Goal: Task Accomplishment & Management: Use online tool/utility

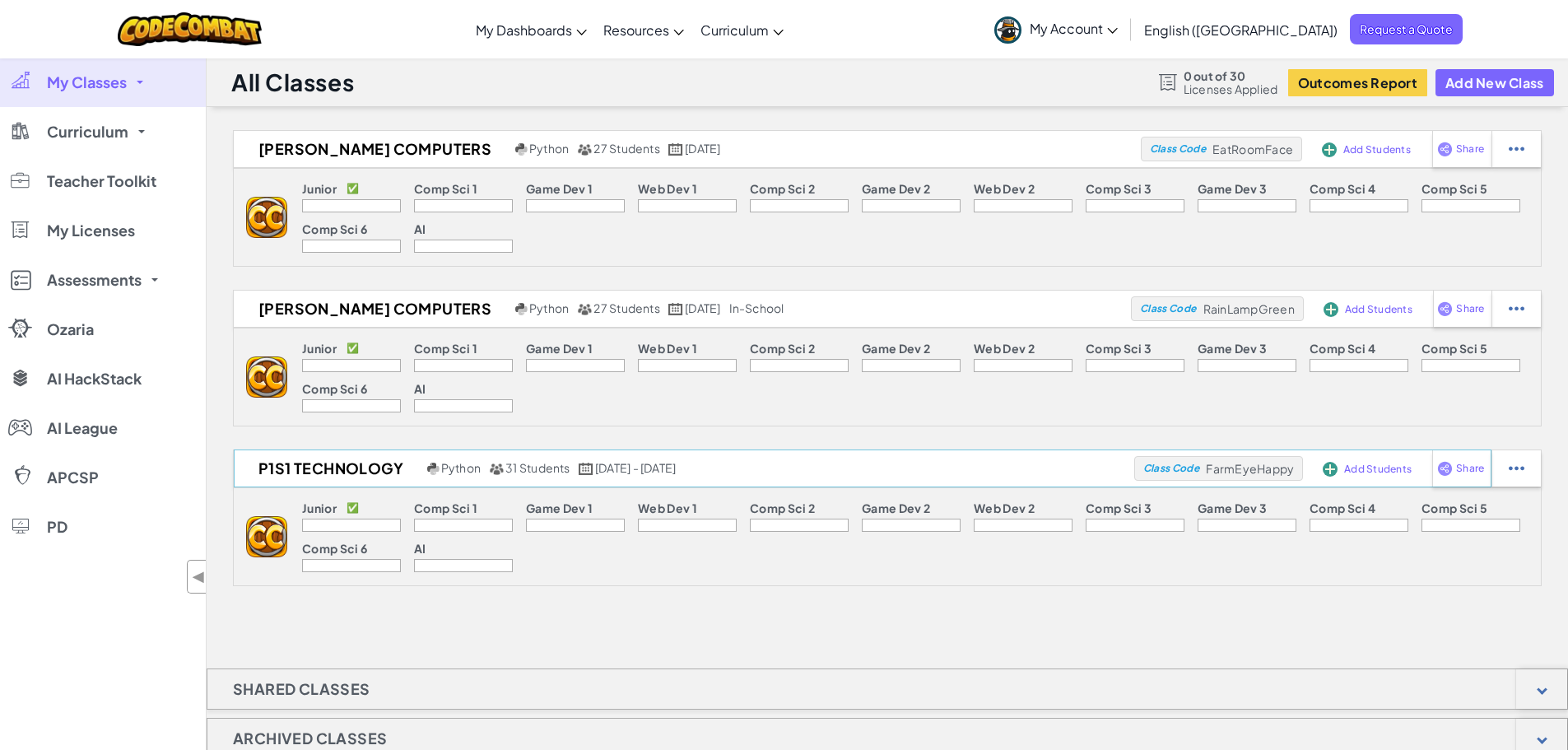
click at [1179, 468] on span "Class Code" at bounding box center [1171, 468] width 56 height 10
click at [1519, 475] on img at bounding box center [1516, 468] width 15 height 15
select select "blocks-text"
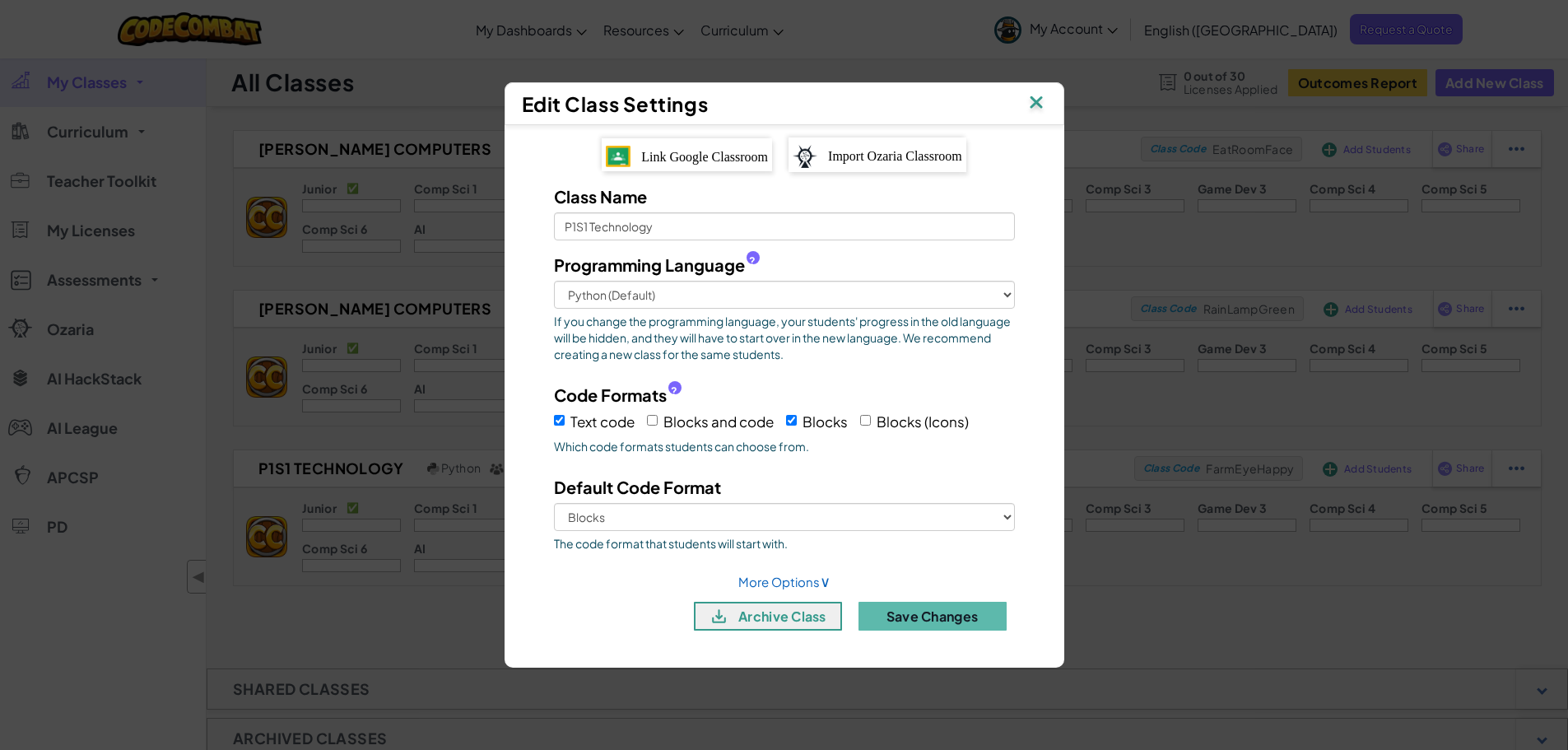
click at [867, 151] on span "Import Ozaria Classroom" at bounding box center [894, 156] width 134 height 14
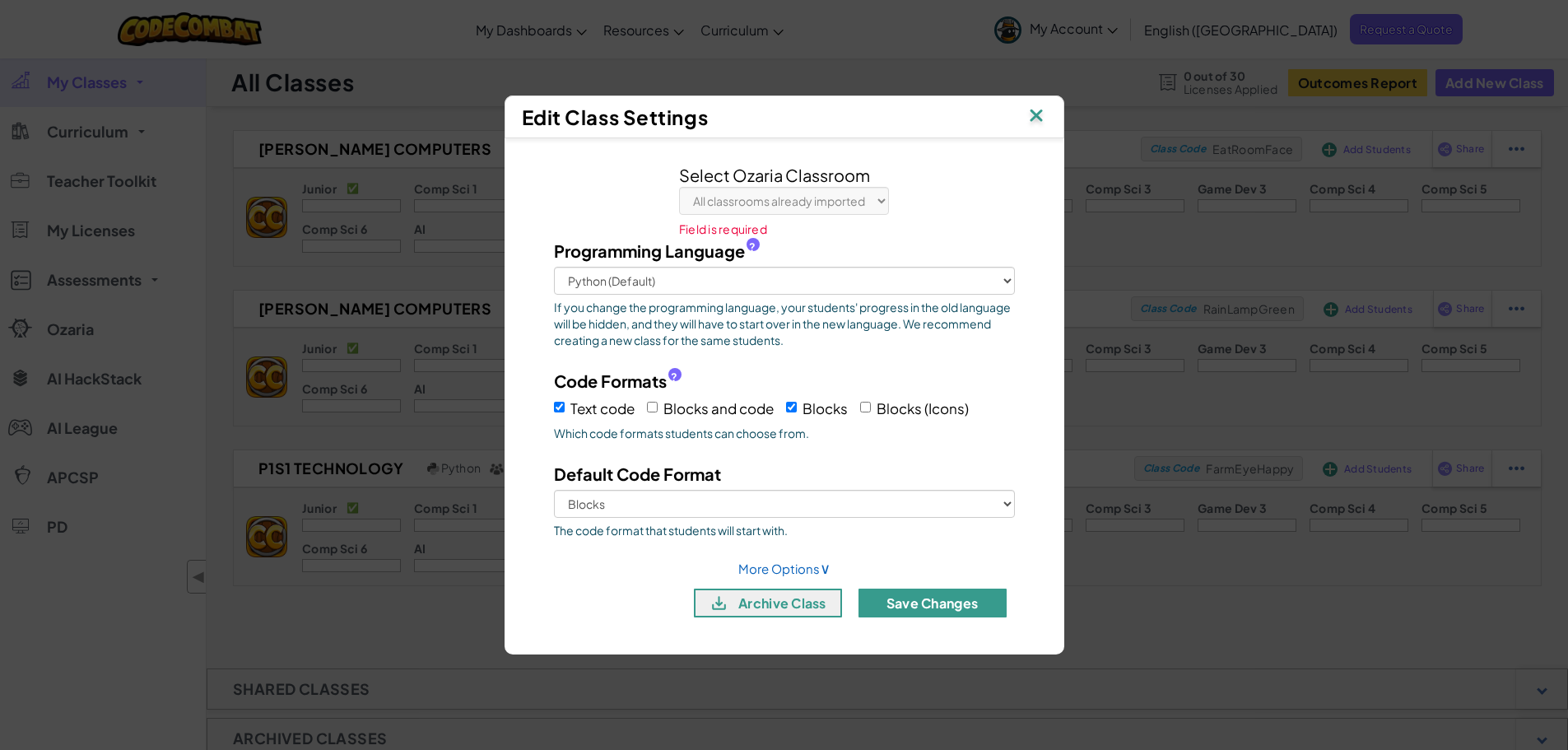
click at [923, 602] on button "Save Changes" at bounding box center [932, 603] width 148 height 29
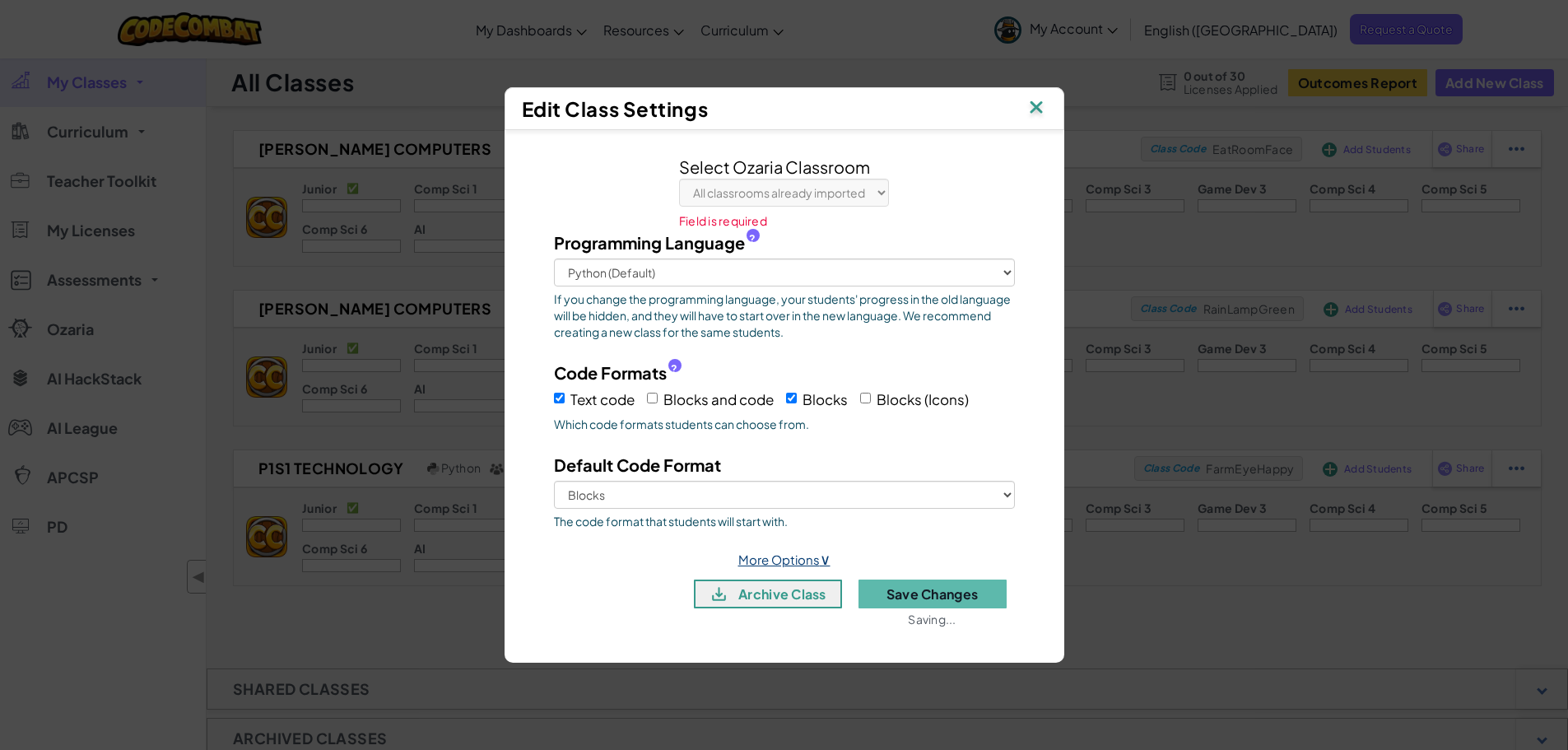
click at [826, 559] on span "∨" at bounding box center [825, 558] width 11 height 19
select select "4"
select select "30"
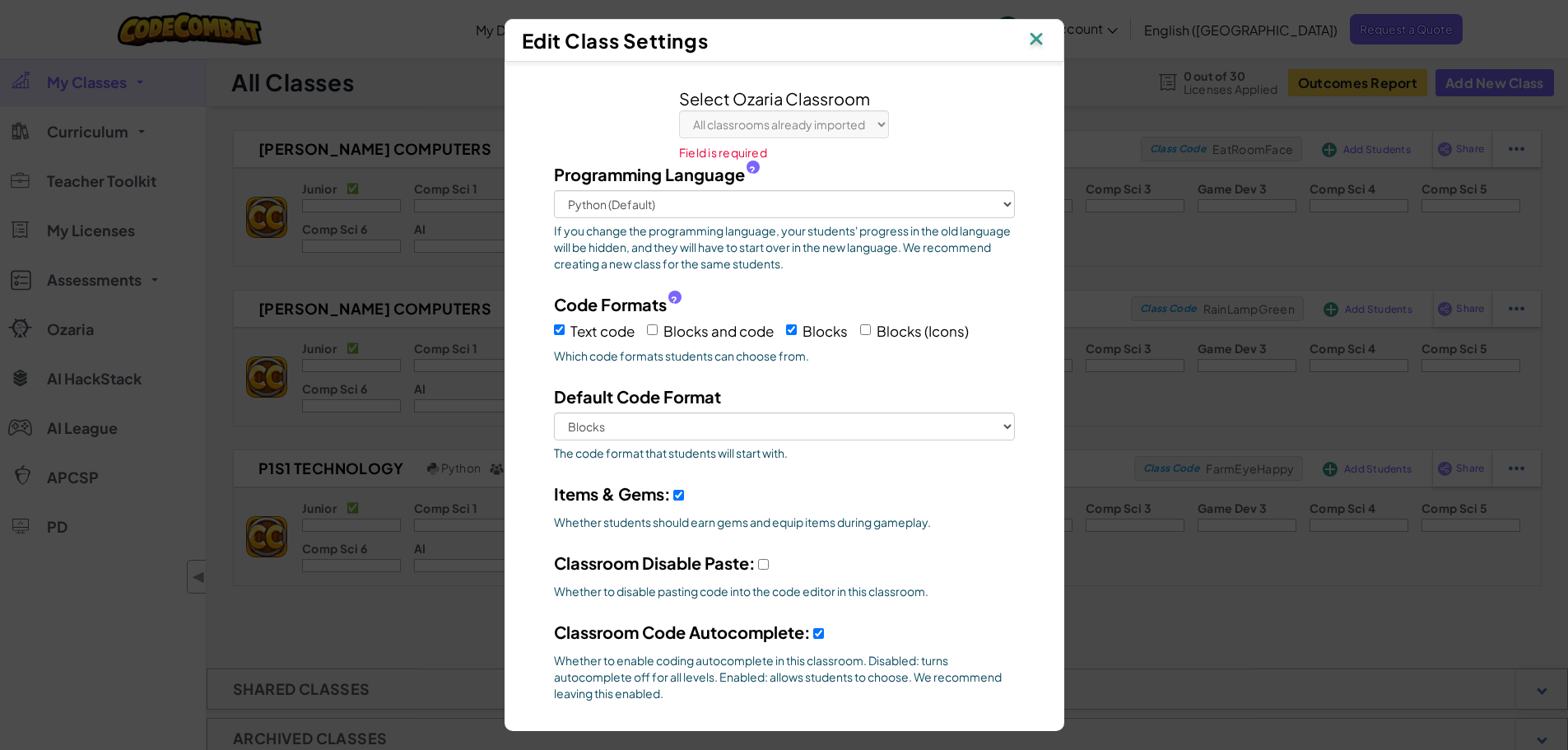
click at [1042, 37] on img at bounding box center [1036, 40] width 21 height 25
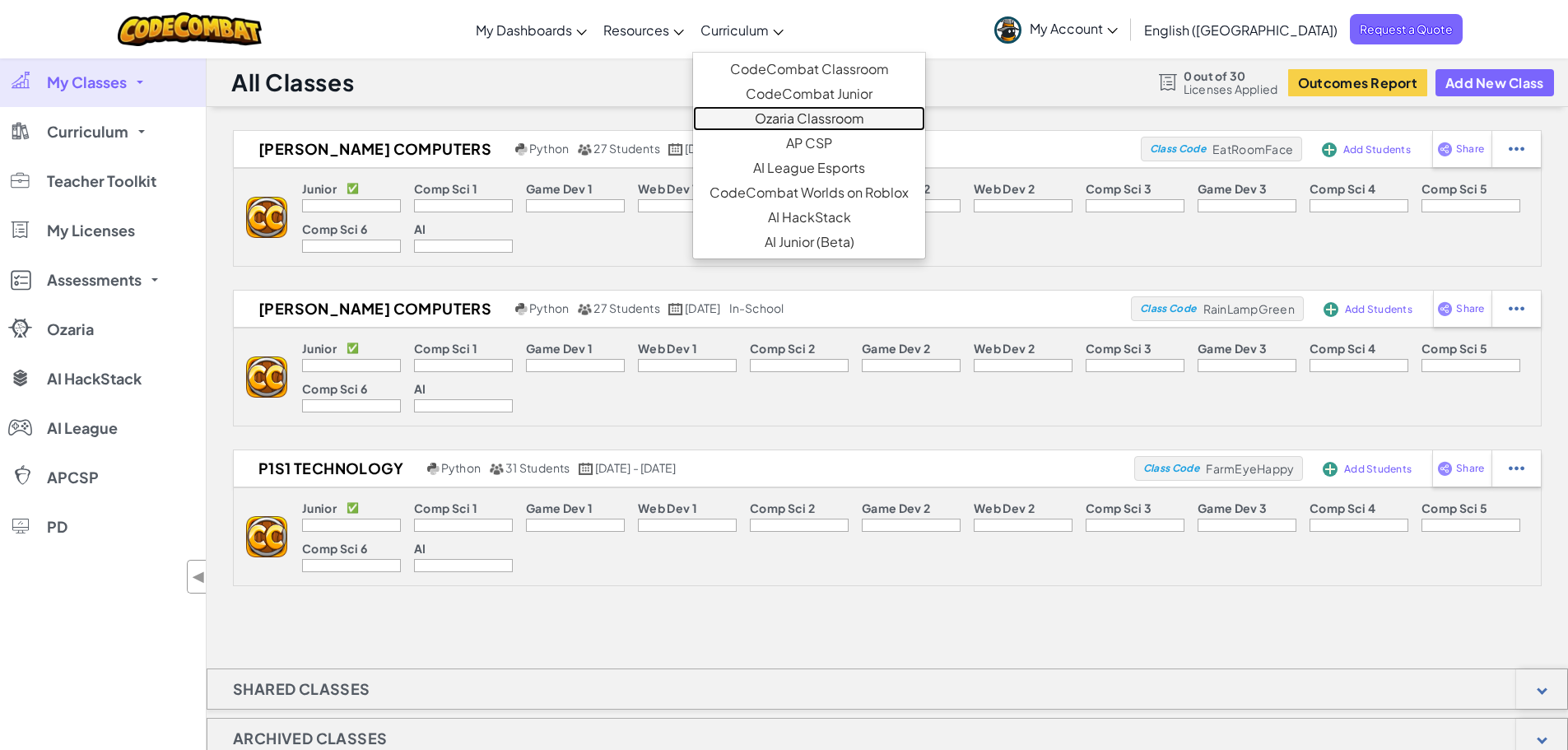
click at [842, 118] on link "Ozaria Classroom" at bounding box center [808, 118] width 232 height 25
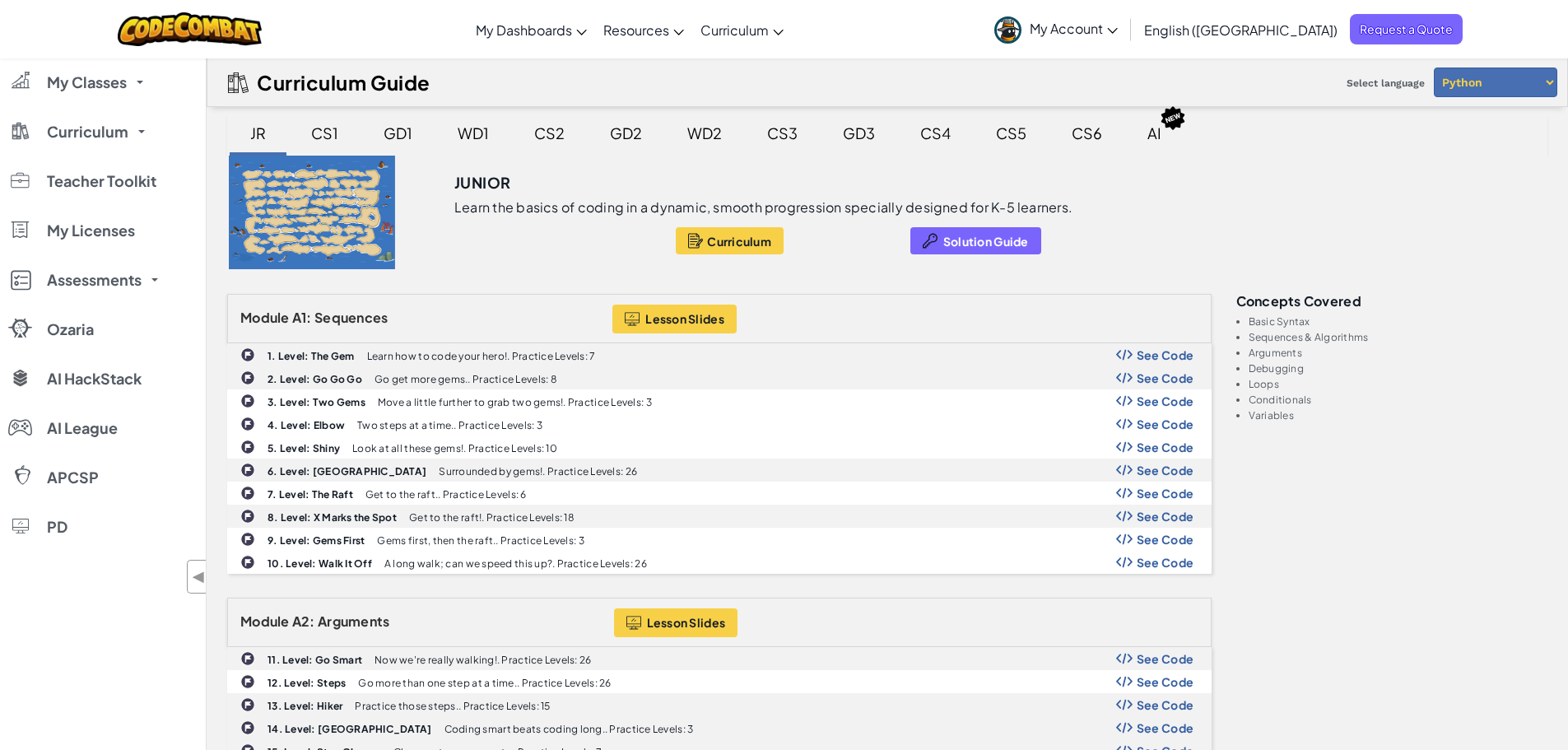
click at [1118, 32] on span "My Account" at bounding box center [1073, 29] width 88 height 17
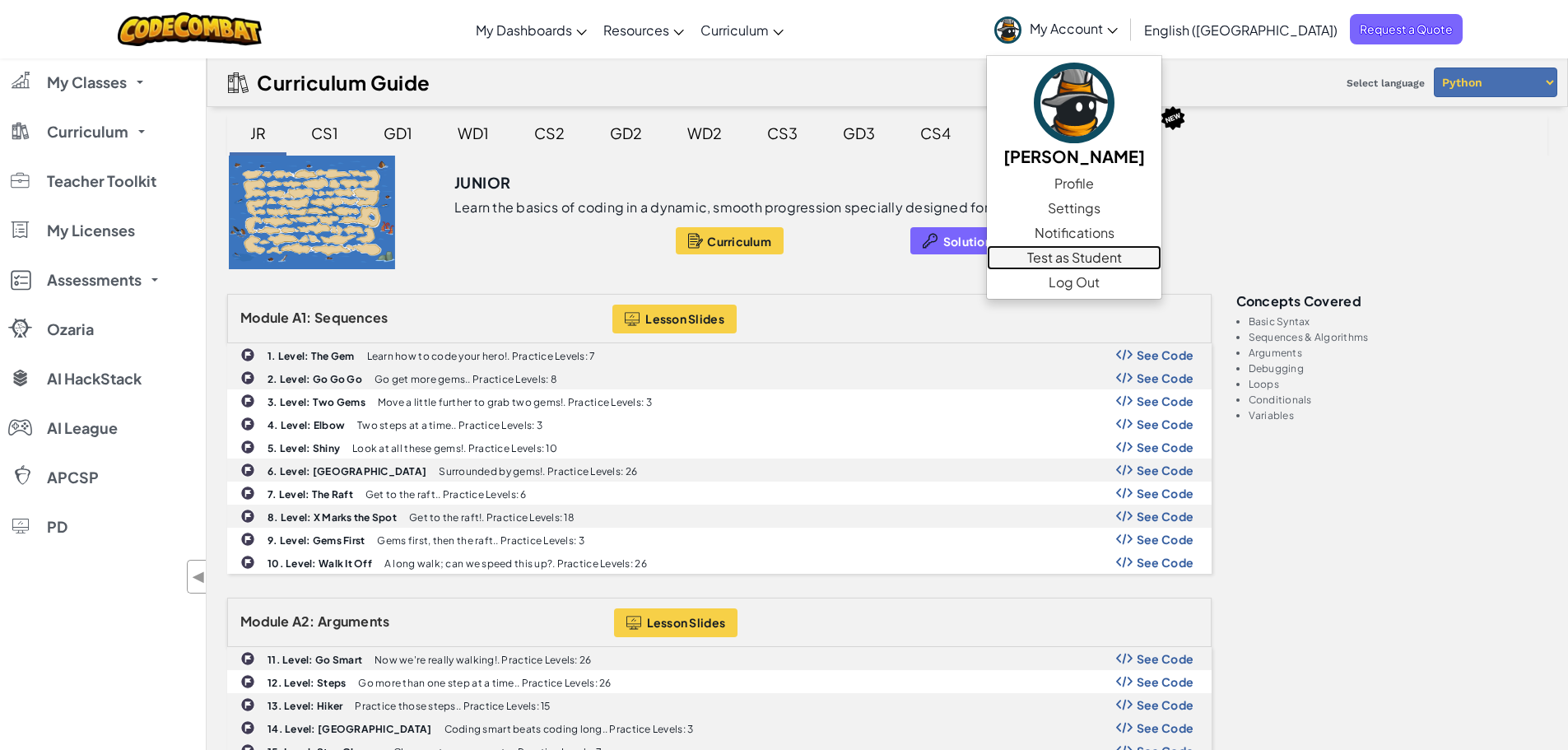
click at [1156, 254] on link "Test as Student" at bounding box center [1074, 258] width 175 height 25
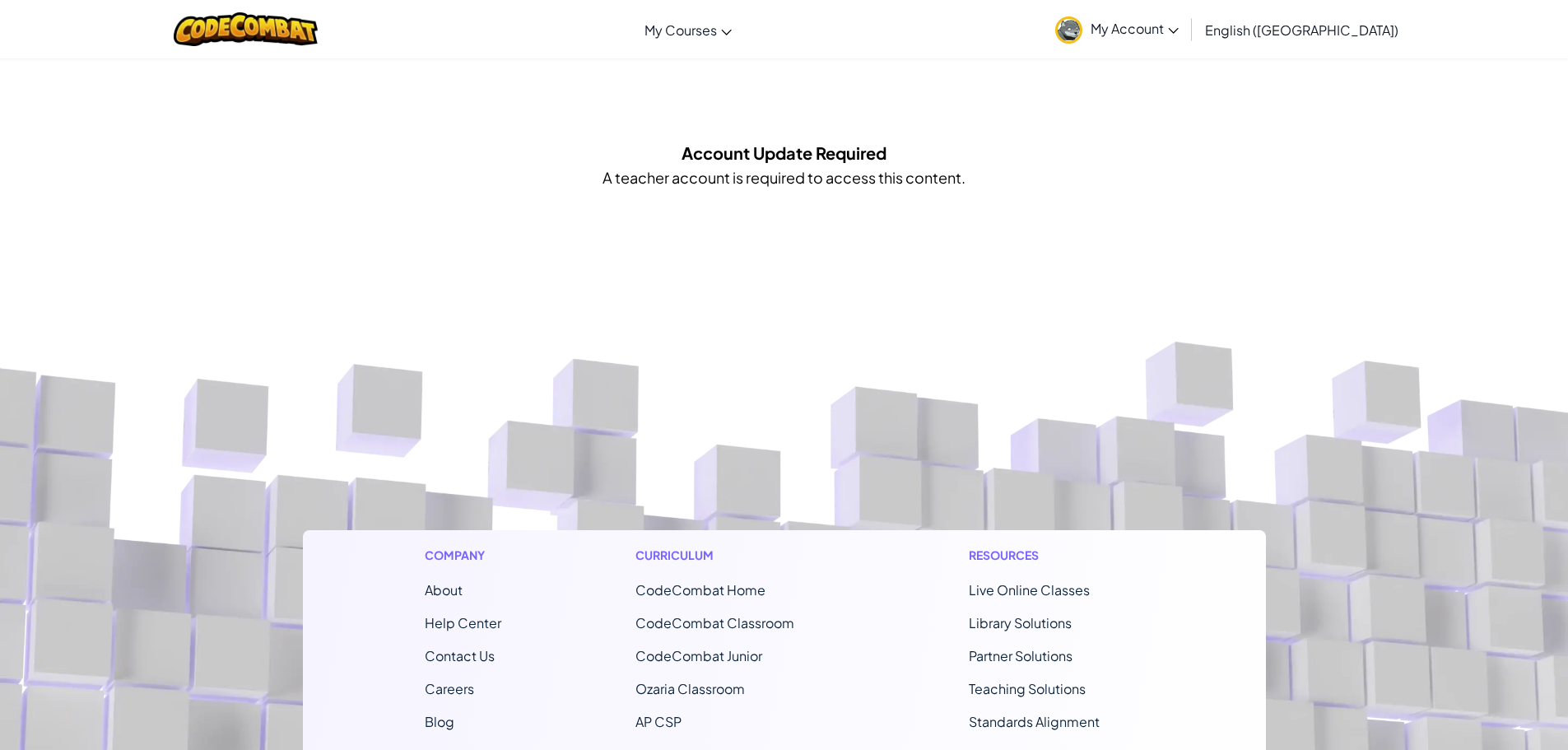
click at [1178, 27] on span "My Account" at bounding box center [1134, 29] width 88 height 17
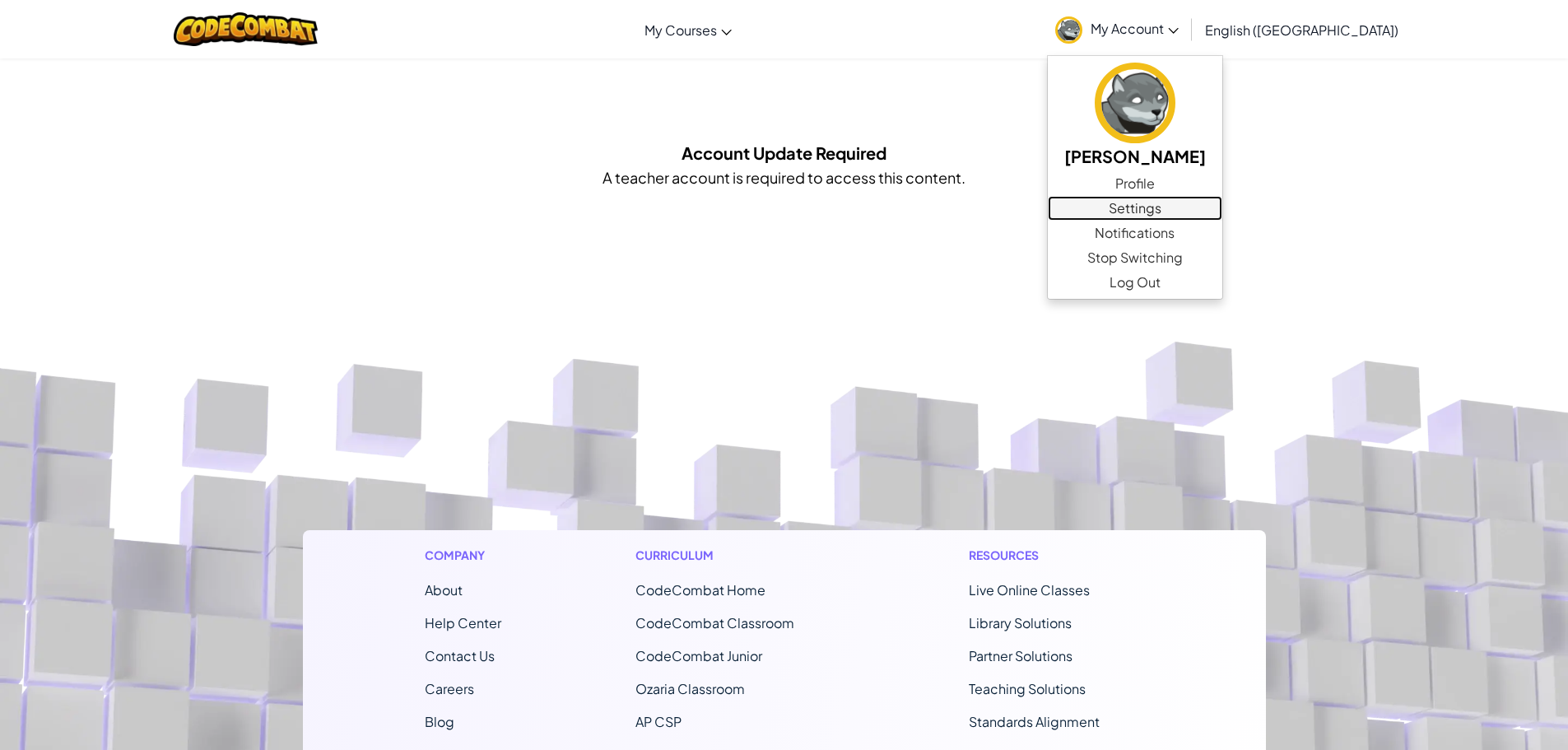
click at [1222, 204] on link "Settings" at bounding box center [1134, 208] width 175 height 25
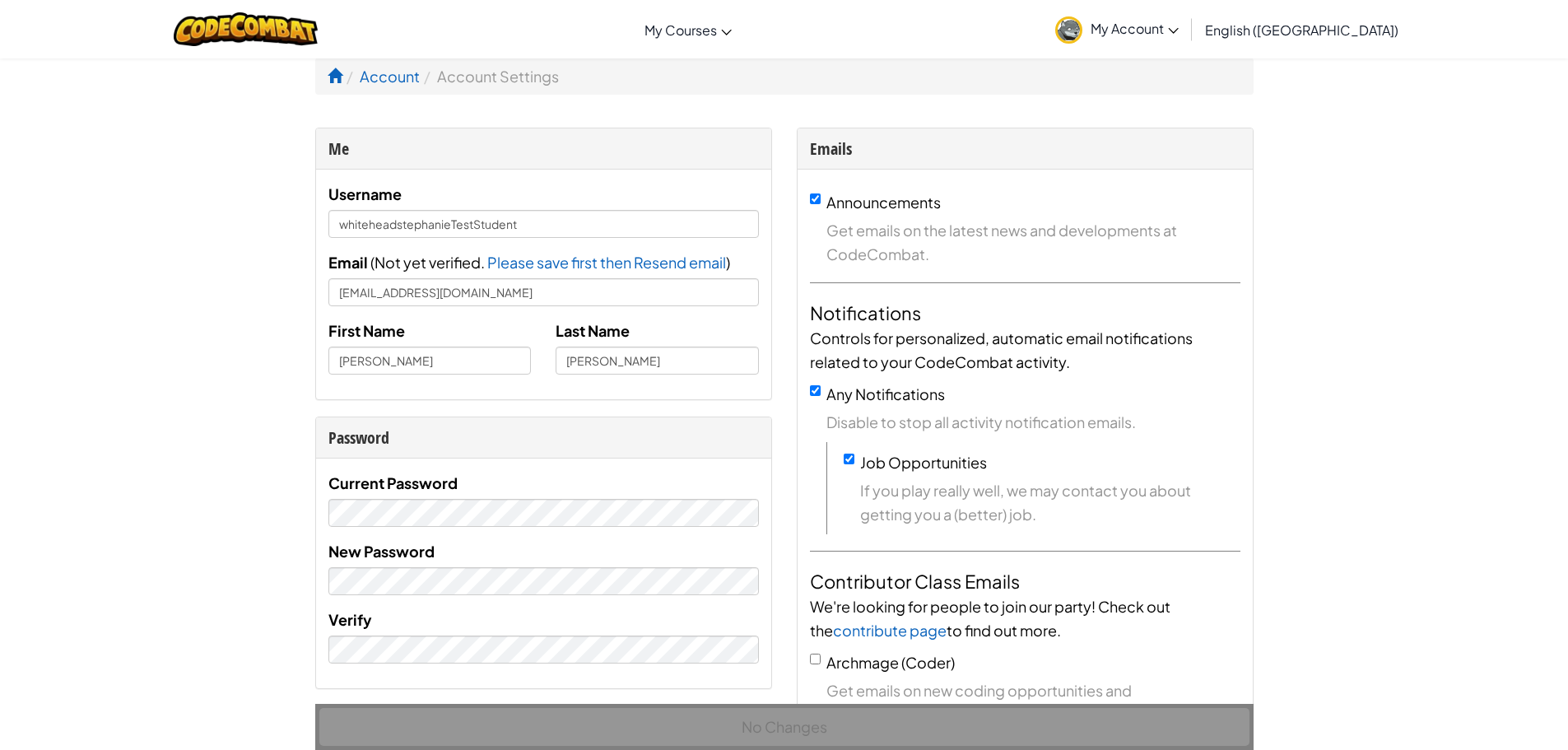
click at [1178, 32] on span "My Account" at bounding box center [1134, 29] width 88 height 17
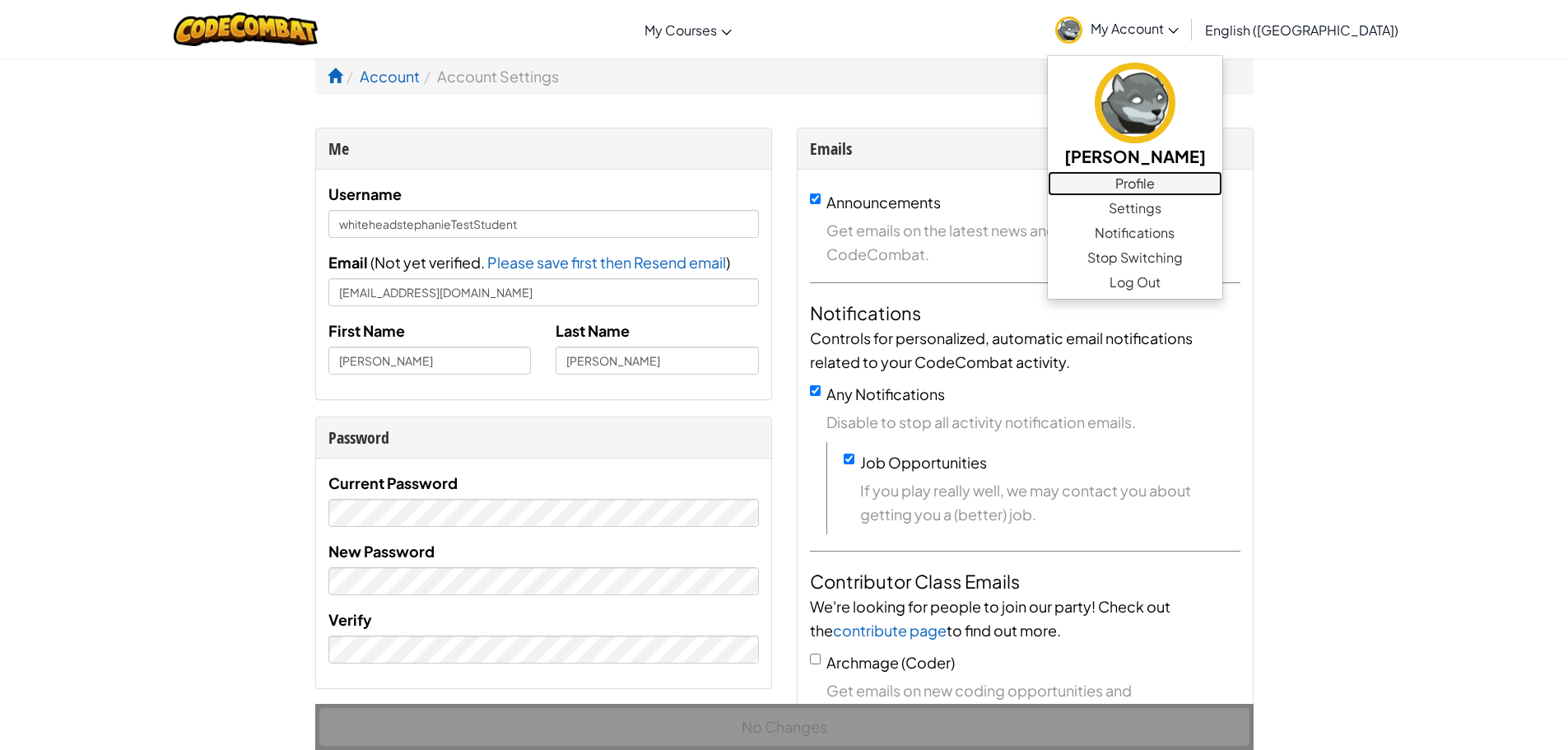
click at [1222, 181] on link "Profile" at bounding box center [1134, 183] width 175 height 25
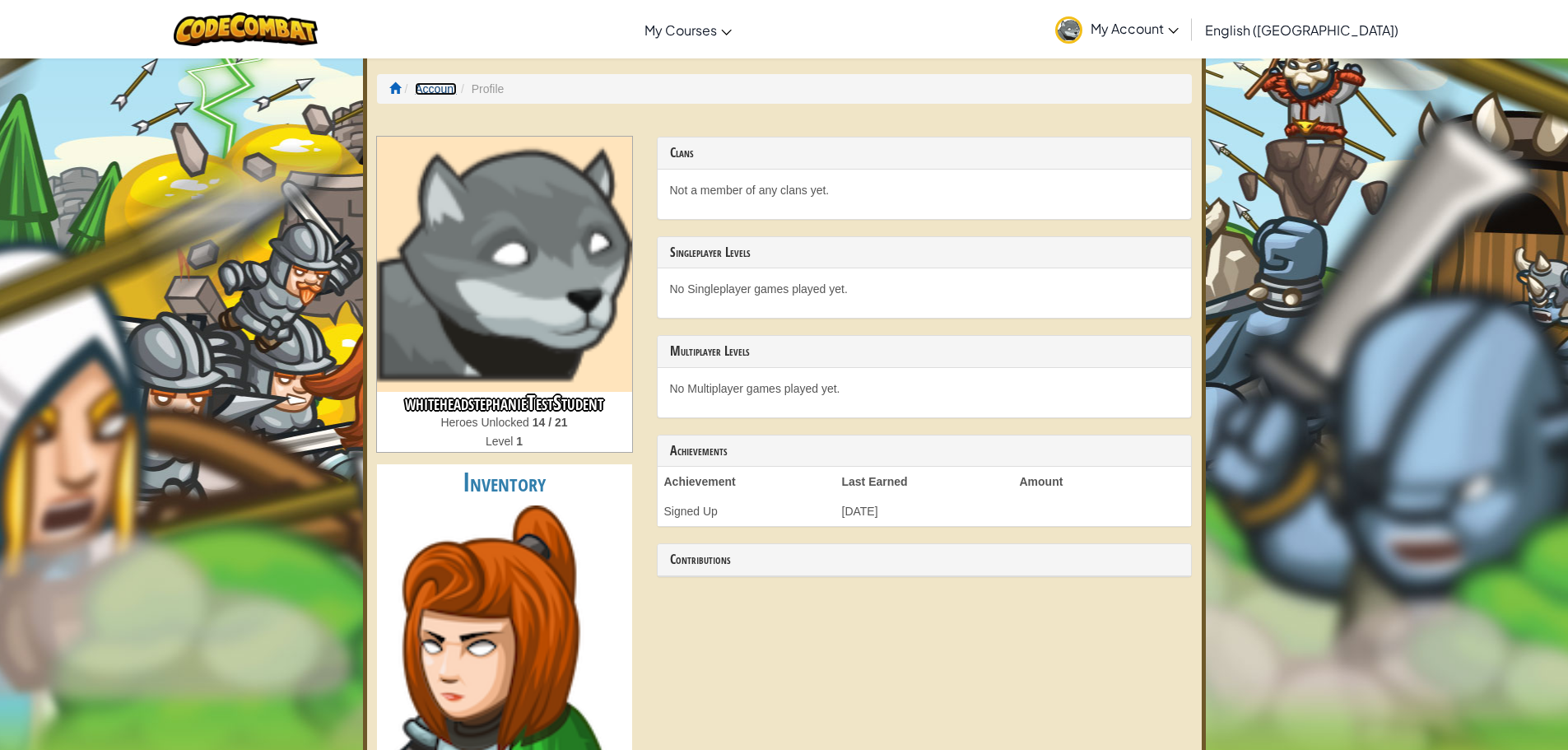
click at [448, 82] on link "Account" at bounding box center [436, 89] width 42 height 13
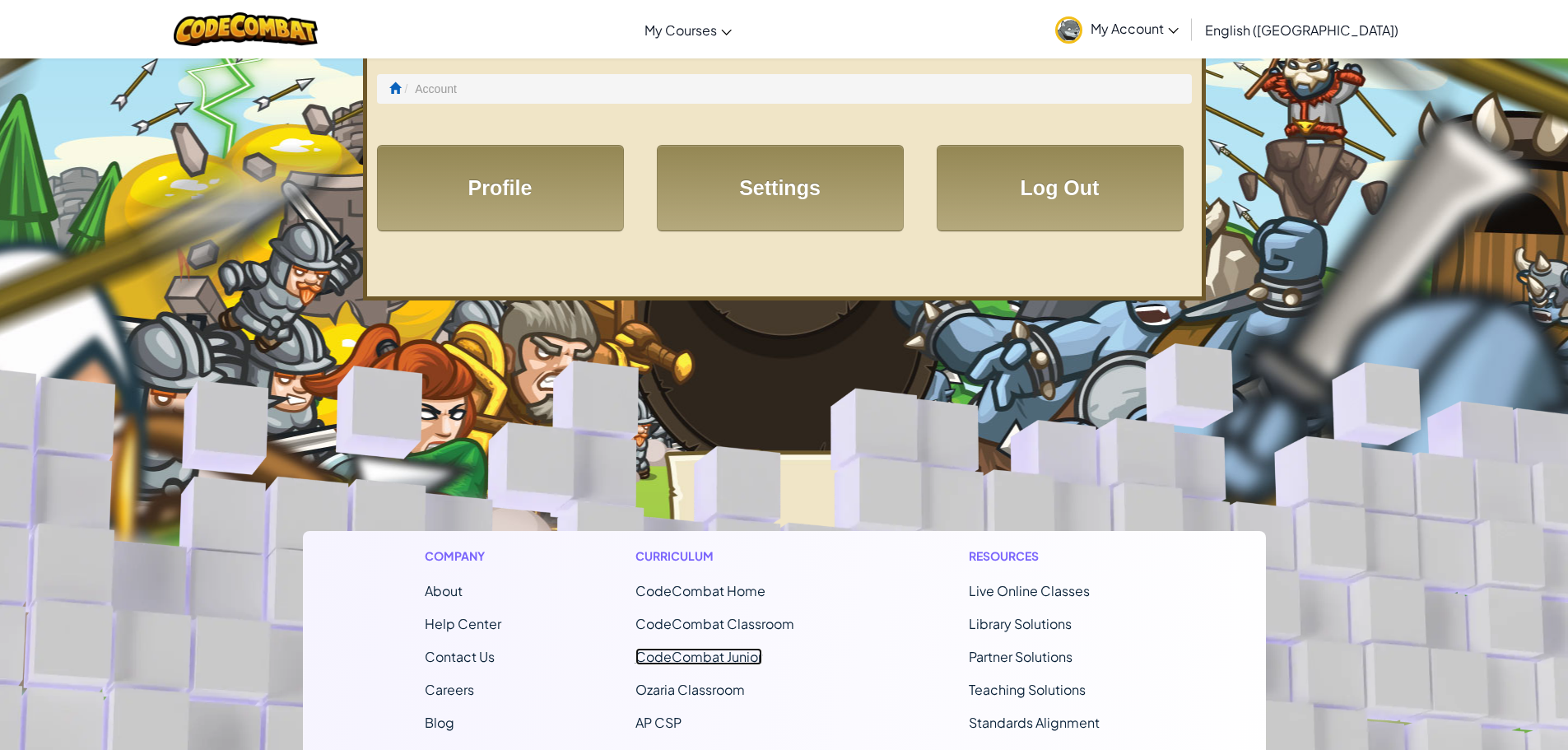
click at [736, 654] on link "CodeCombat Junior" at bounding box center [698, 656] width 127 height 17
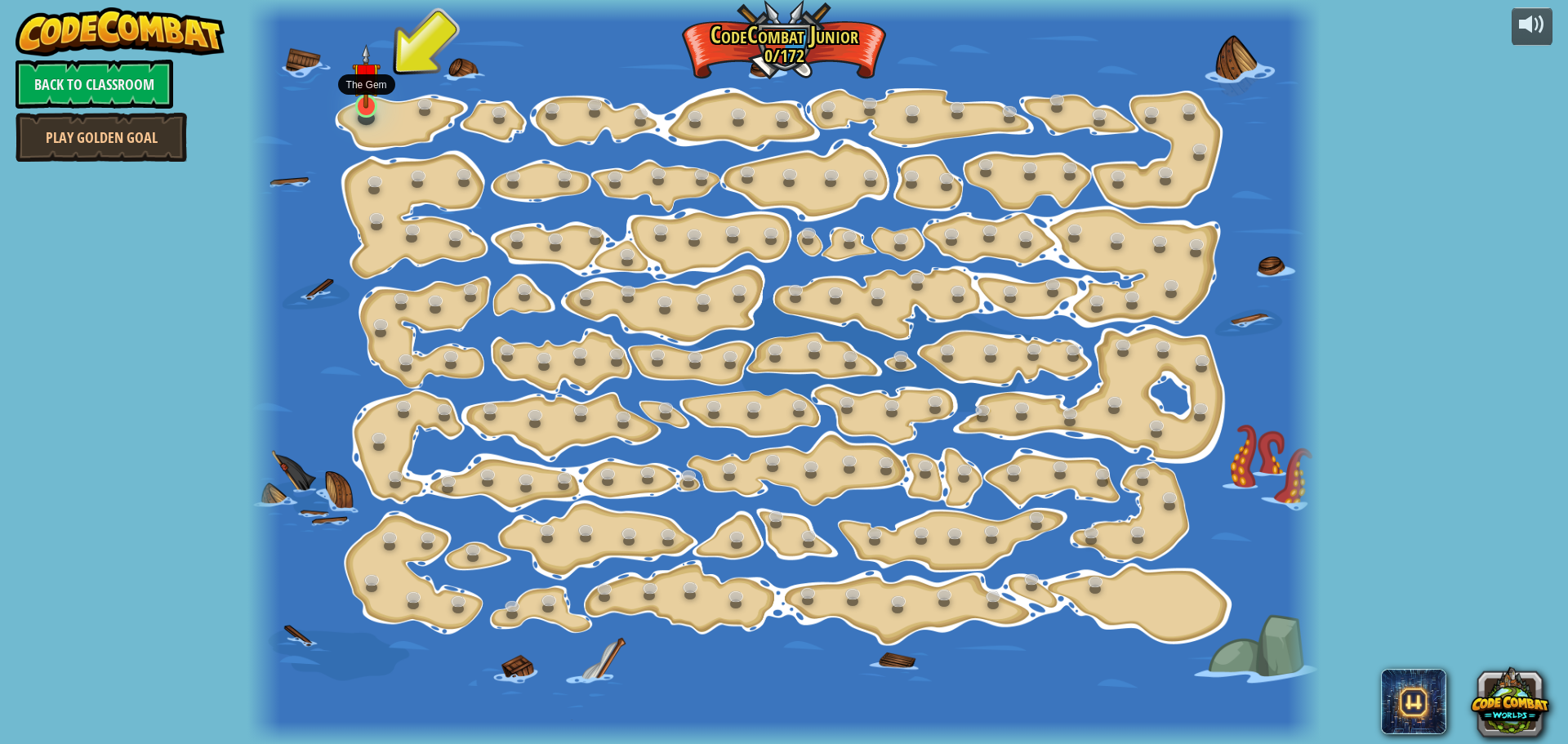
click at [365, 105] on img at bounding box center [365, 77] width 27 height 64
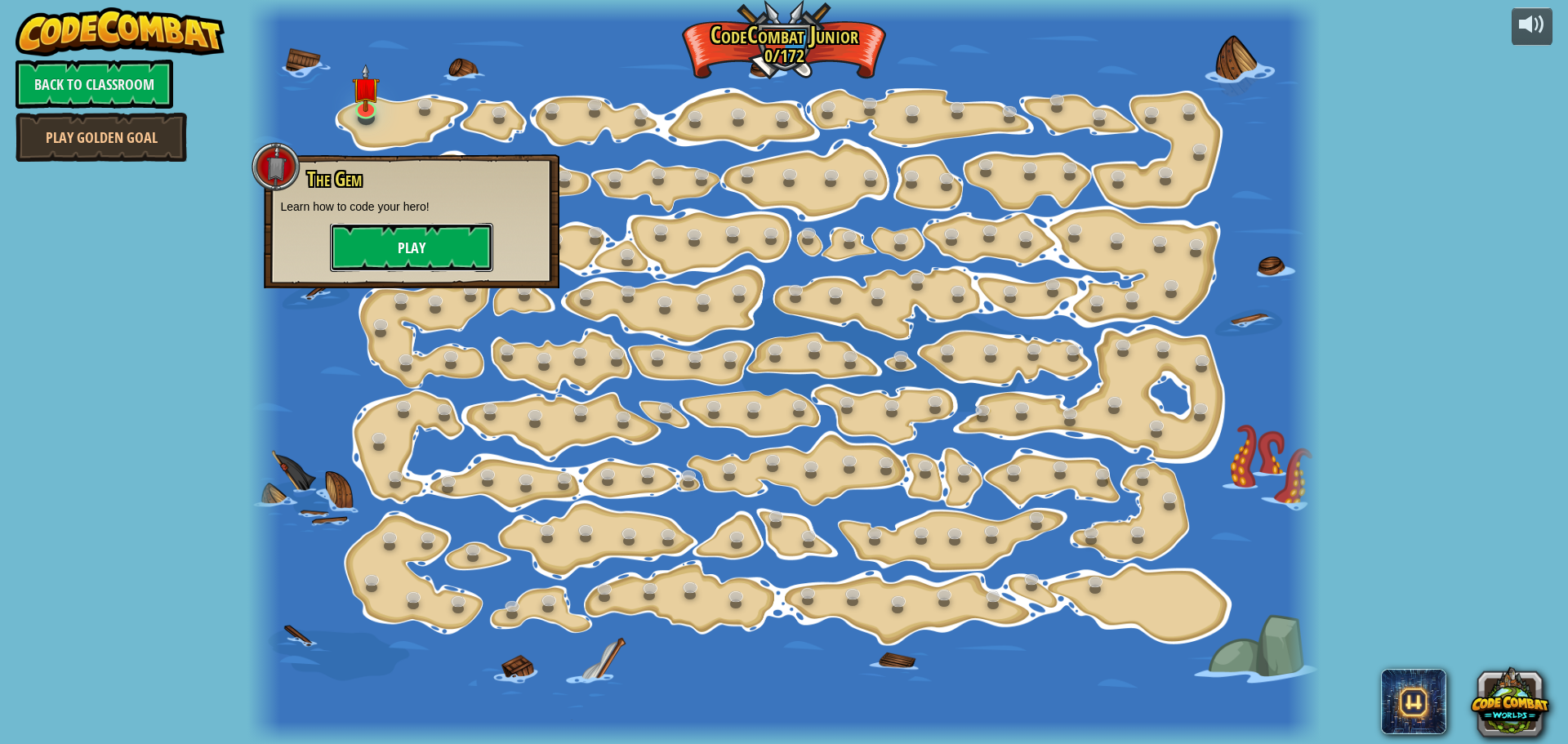
click at [432, 245] on button "Play" at bounding box center [411, 247] width 163 height 49
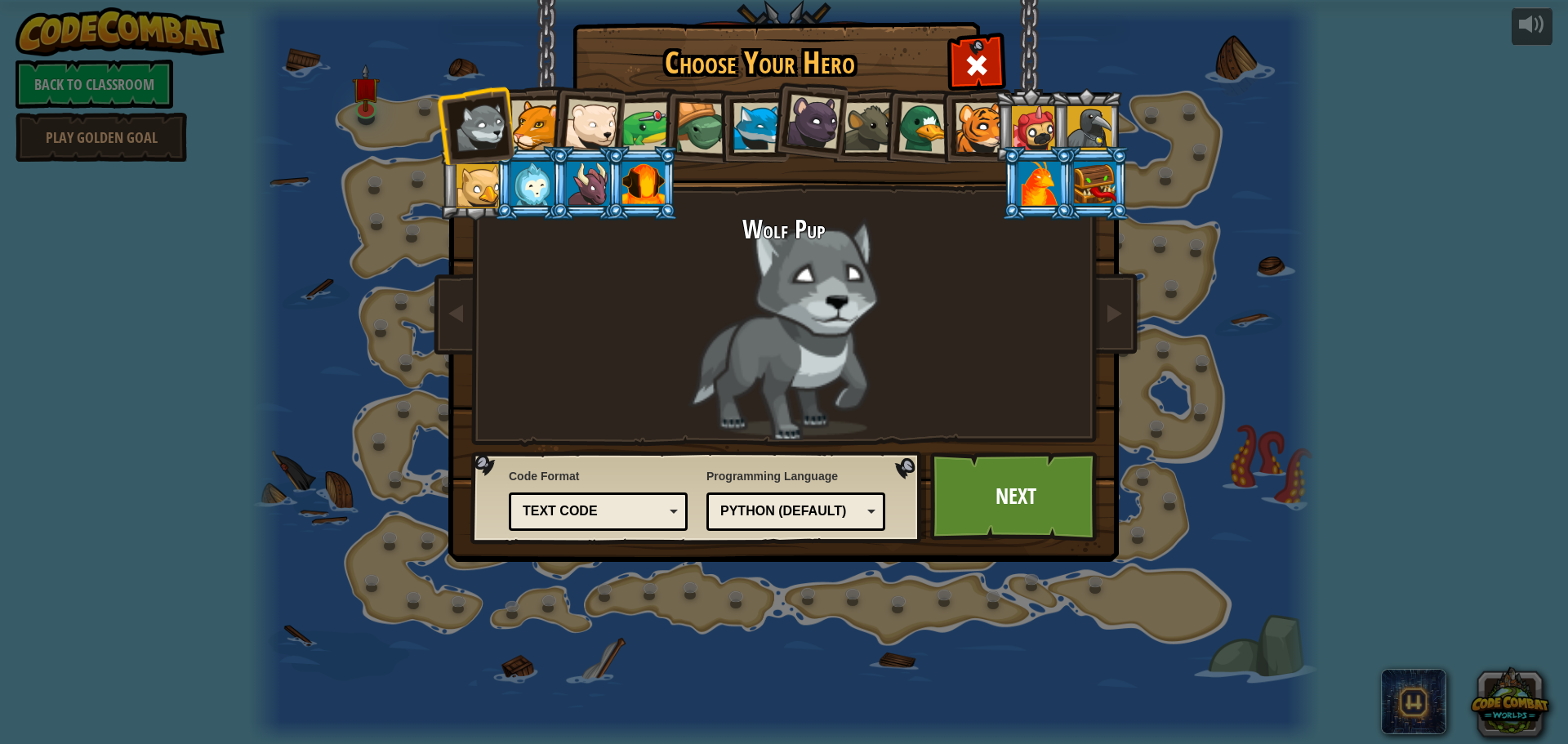
click at [650, 503] on div "Text code" at bounding box center [593, 512] width 141 height 19
click at [1029, 499] on link "Next" at bounding box center [1015, 496] width 171 height 90
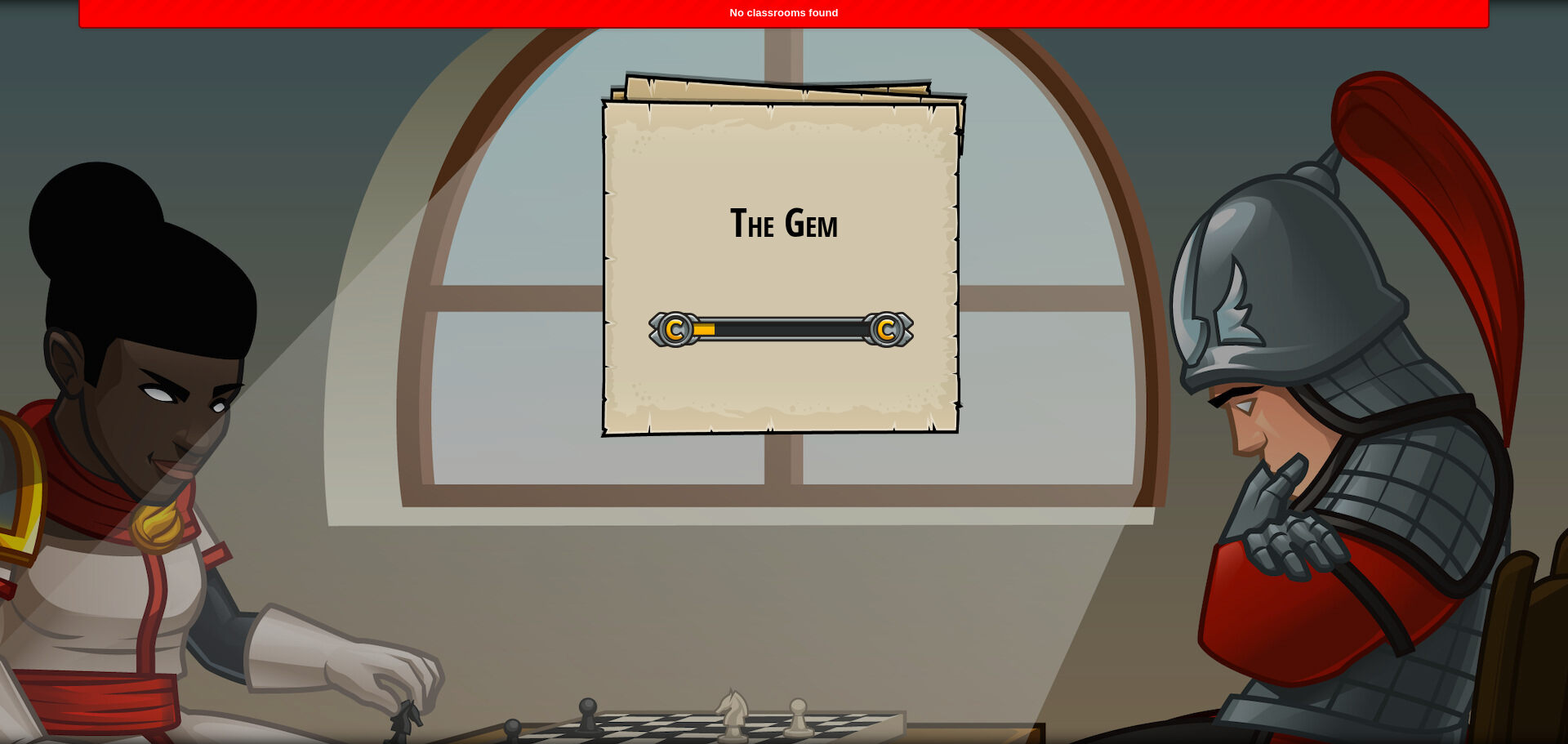
click at [719, 550] on div "The Gem Goals Start Level Error loading from server. Try refreshing the page. Y…" at bounding box center [784, 372] width 1568 height 744
click at [800, 214] on h1 "The Gem" at bounding box center [783, 223] width 335 height 44
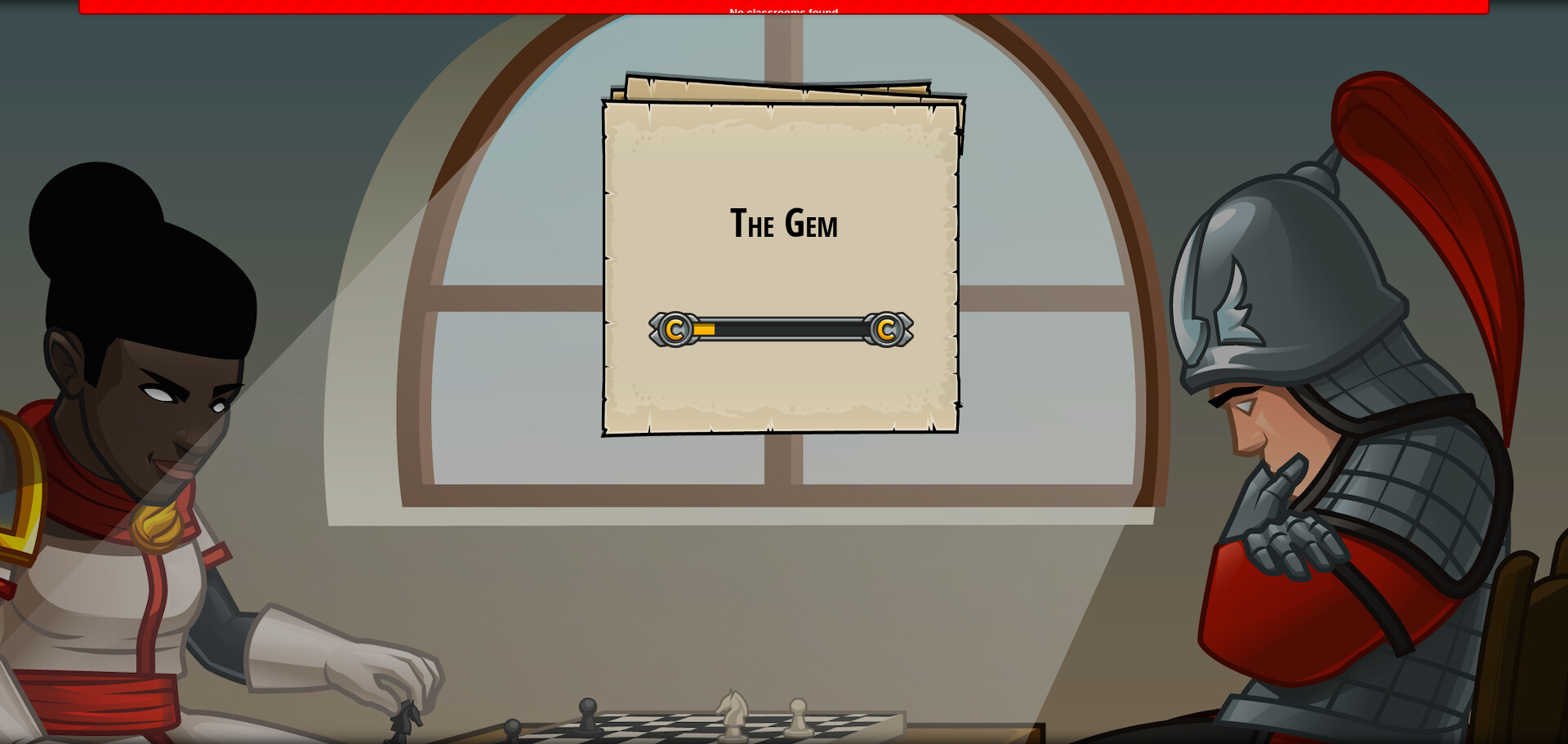
click at [792, 9] on li "No classrooms found" at bounding box center [784, 8] width 1411 height 15
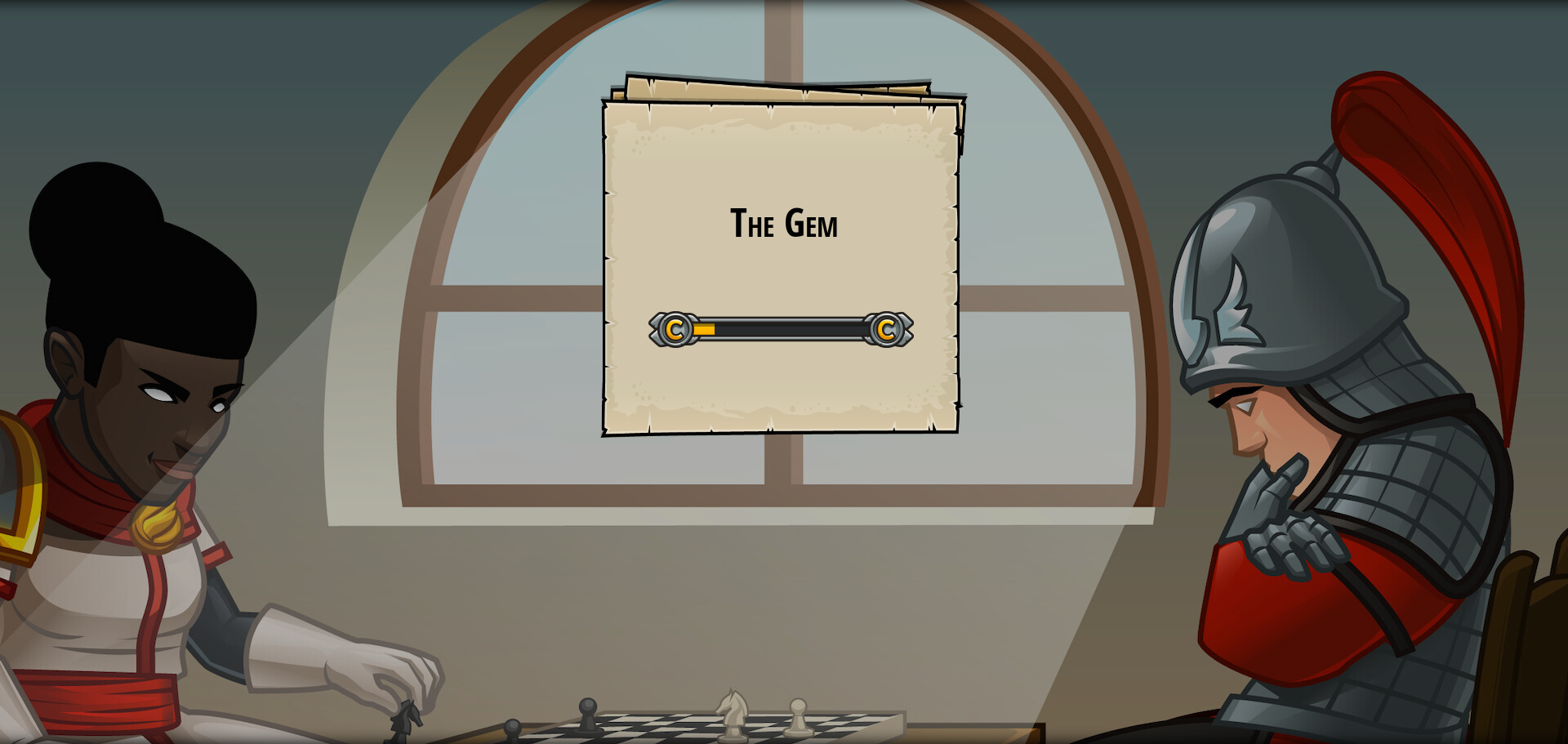
click at [885, 326] on div at bounding box center [781, 329] width 265 height 37
click at [657, 333] on div at bounding box center [781, 329] width 265 height 37
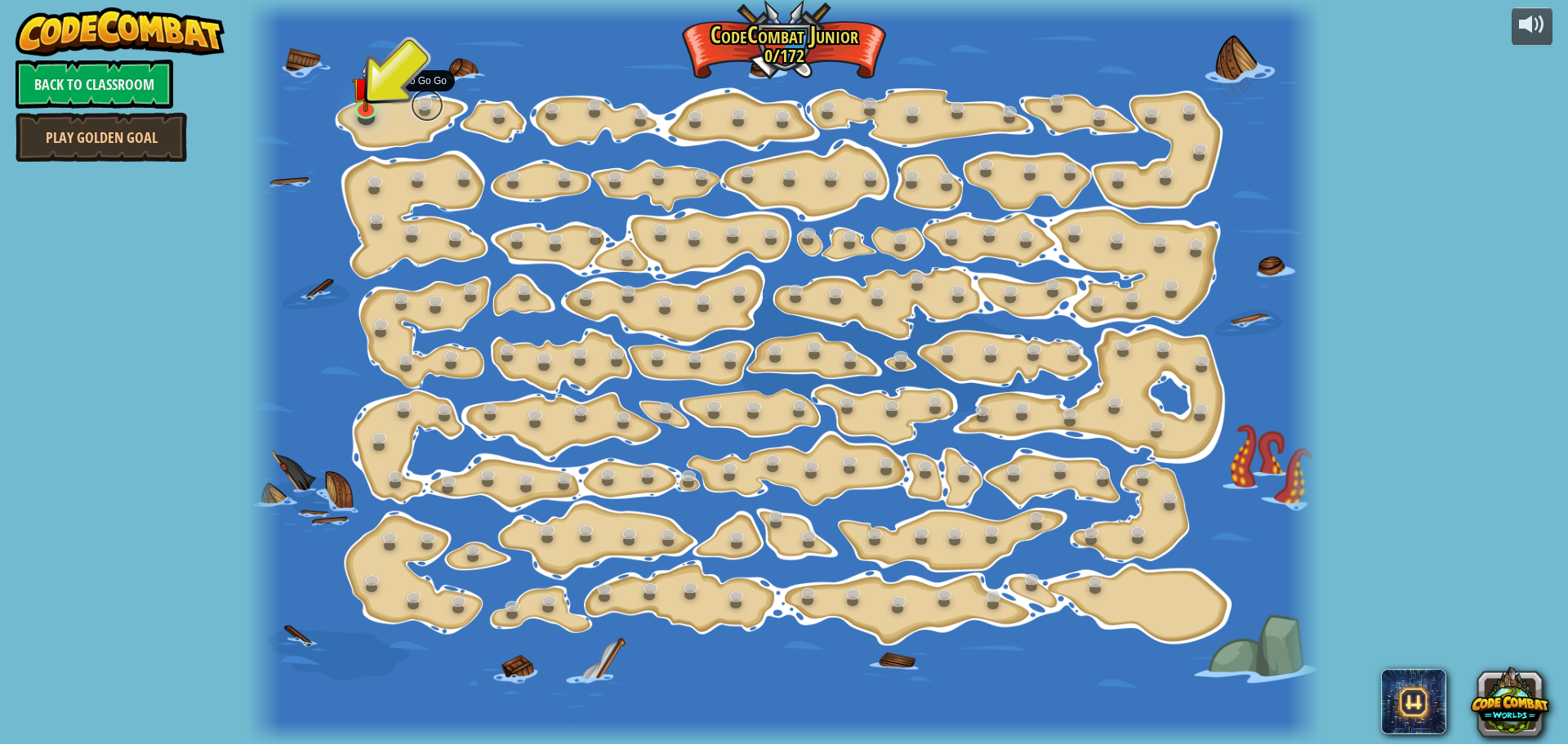
click at [428, 101] on link at bounding box center [427, 105] width 32 height 32
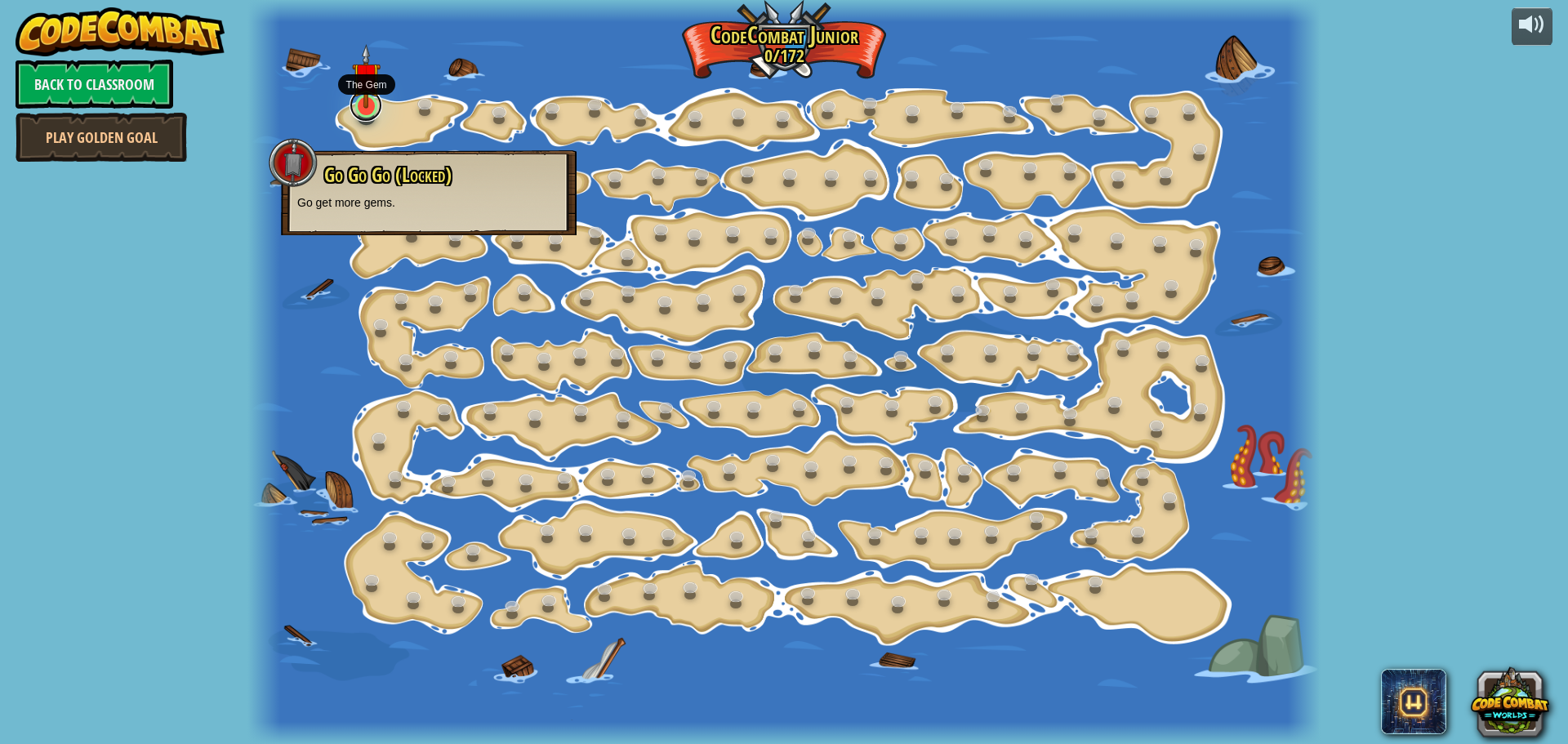
click at [368, 108] on link at bounding box center [366, 105] width 32 height 32
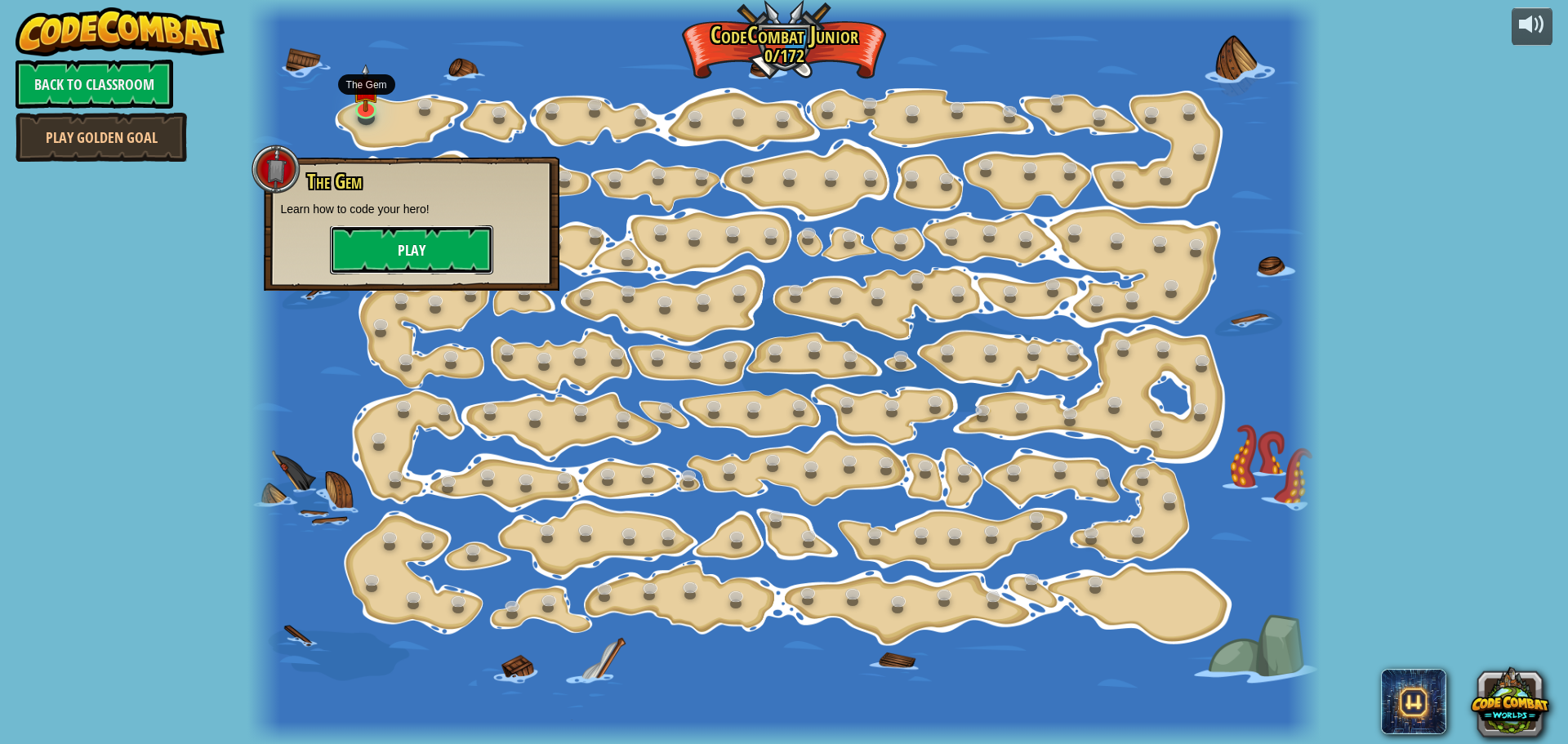
click at [415, 242] on button "Play" at bounding box center [411, 250] width 163 height 49
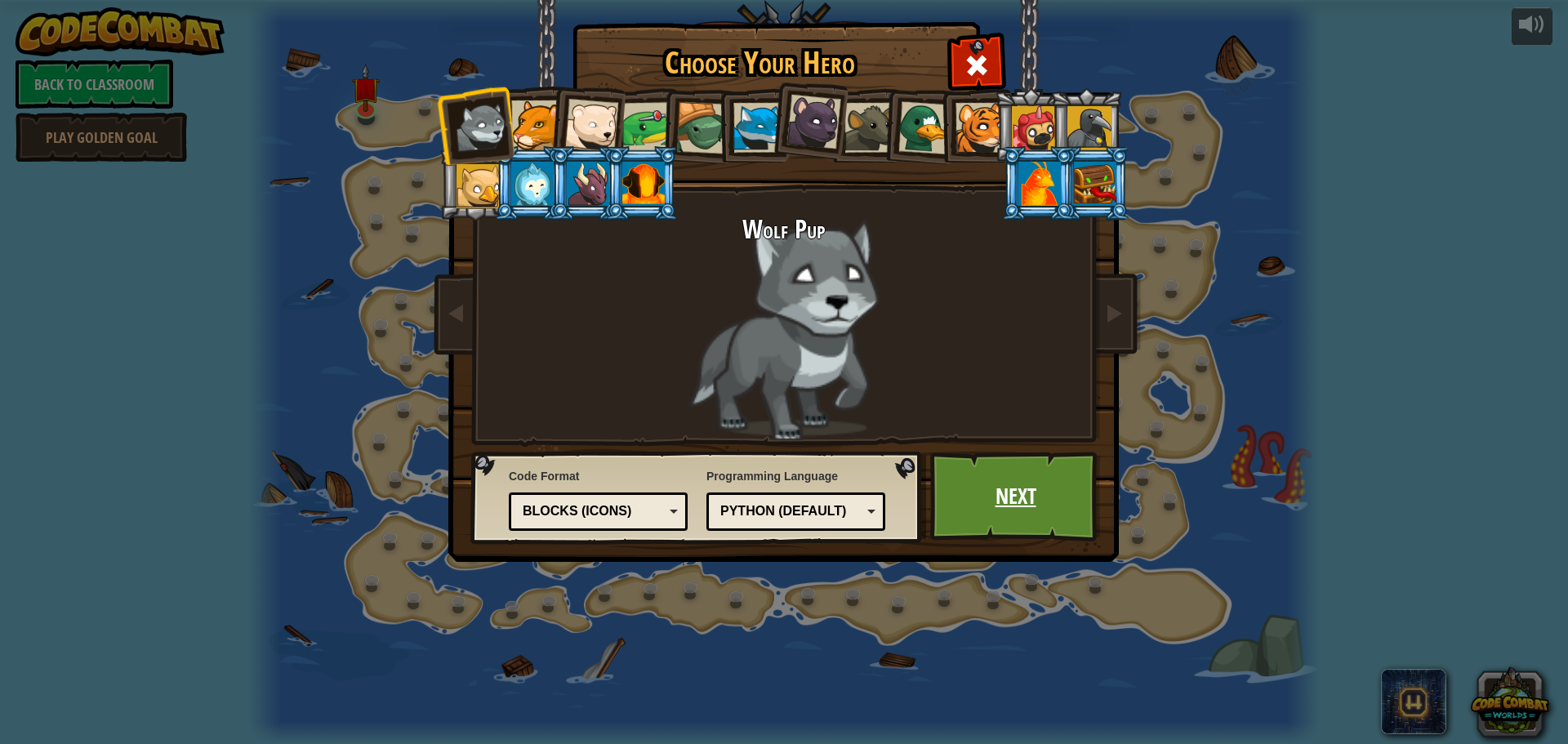
click at [1031, 498] on link "Next" at bounding box center [1015, 496] width 171 height 90
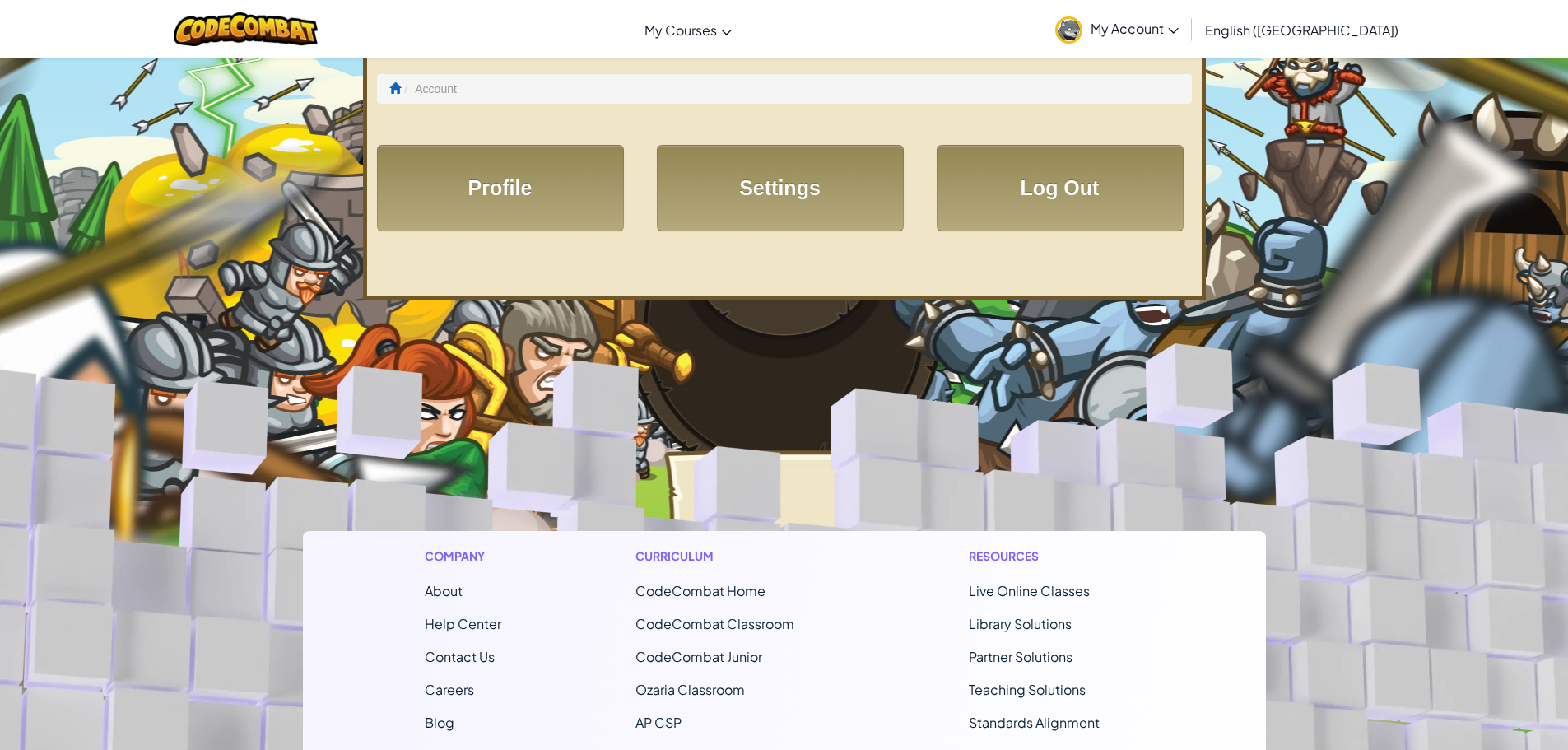
click at [1178, 32] on span "My Account" at bounding box center [1134, 29] width 88 height 17
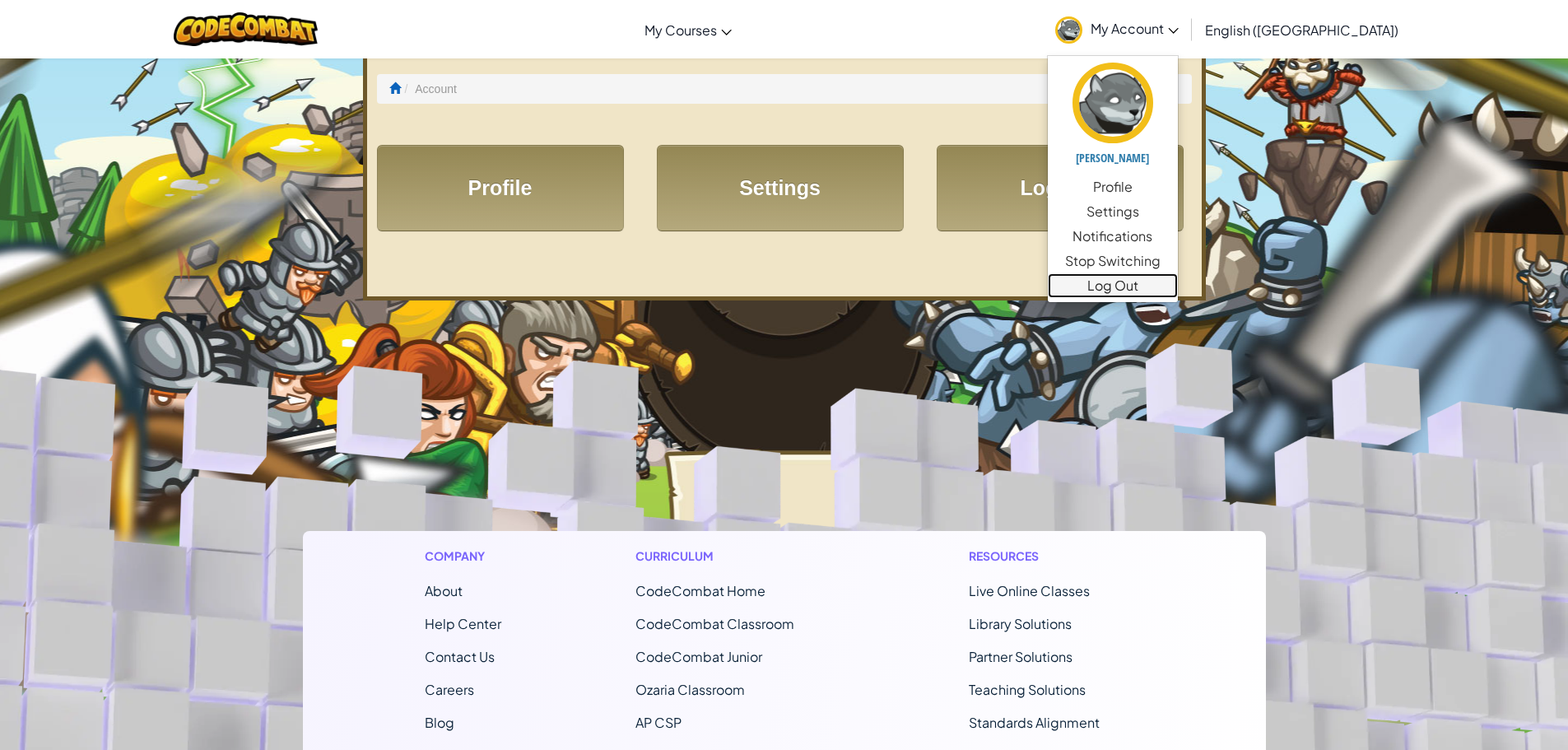
click at [1177, 276] on link "Log Out" at bounding box center [1112, 286] width 130 height 25
